Goal: Transaction & Acquisition: Purchase product/service

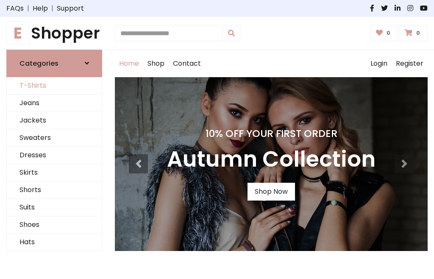
click at [54, 86] on link "T-Shirts" at bounding box center [54, 85] width 95 height 17
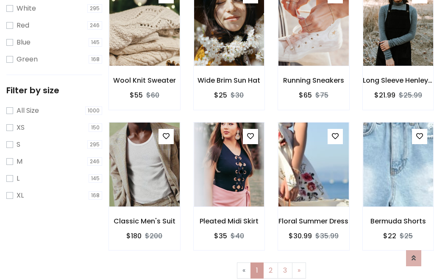
scroll to position [15, 0]
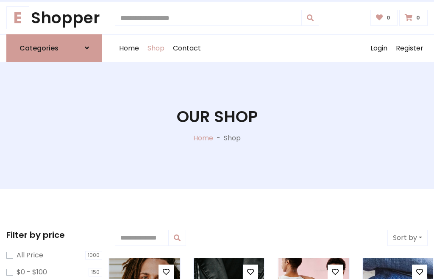
click at [217, 125] on h1 "Our Shop" at bounding box center [217, 116] width 81 height 19
click at [271, 48] on div "Home Shop Contact Log out Login Register" at bounding box center [271, 48] width 313 height 27
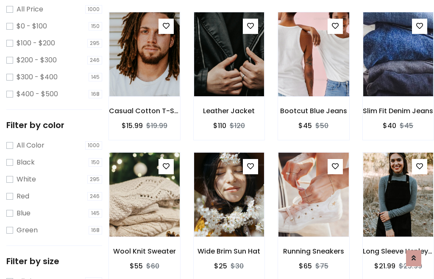
click at [313, 70] on img at bounding box center [313, 54] width 84 height 203
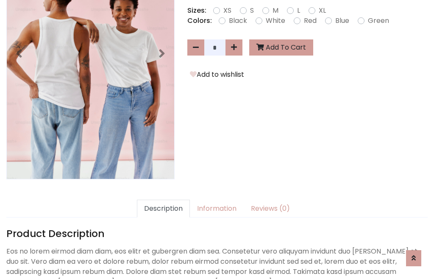
scroll to position [207, 0]
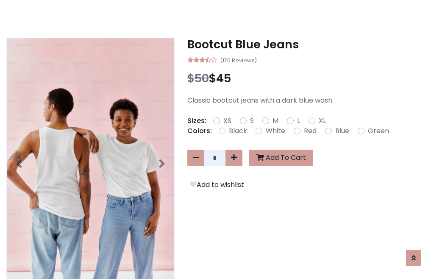
click at [307, 44] on h3 "Bootcut Blue Jeans" at bounding box center [307, 45] width 240 height 14
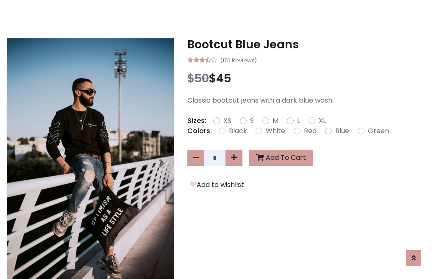
click at [307, 44] on h3 "Bootcut Blue Jeans" at bounding box center [307, 45] width 240 height 14
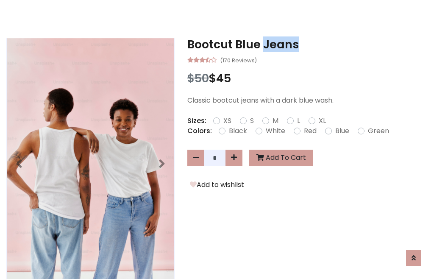
click at [307, 44] on h3 "Bootcut Blue Jeans" at bounding box center [307, 45] width 240 height 14
